Goal: Information Seeking & Learning: Learn about a topic

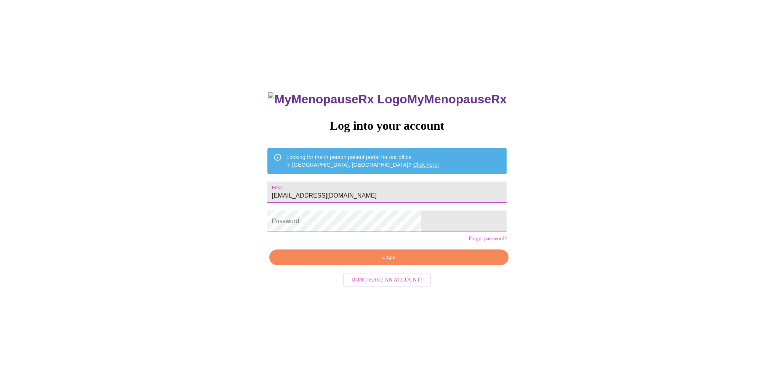
type input "[EMAIL_ADDRESS][DOMAIN_NAME]"
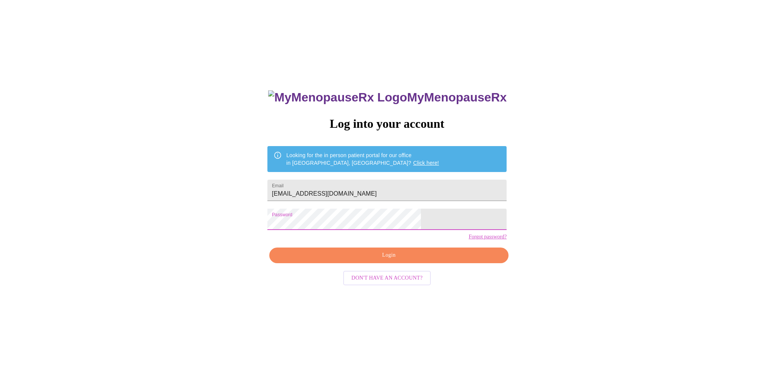
click at [388, 260] on span "Login" at bounding box center [389, 255] width 222 height 10
